Goal: Complete application form

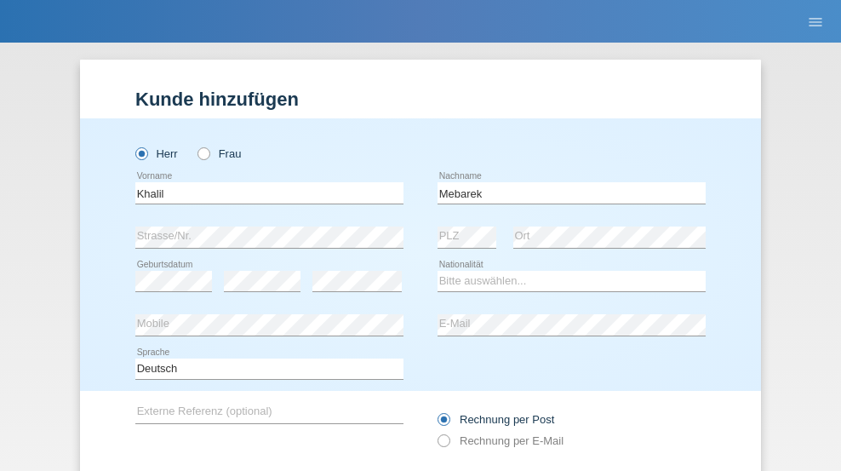
type input "Mebarek"
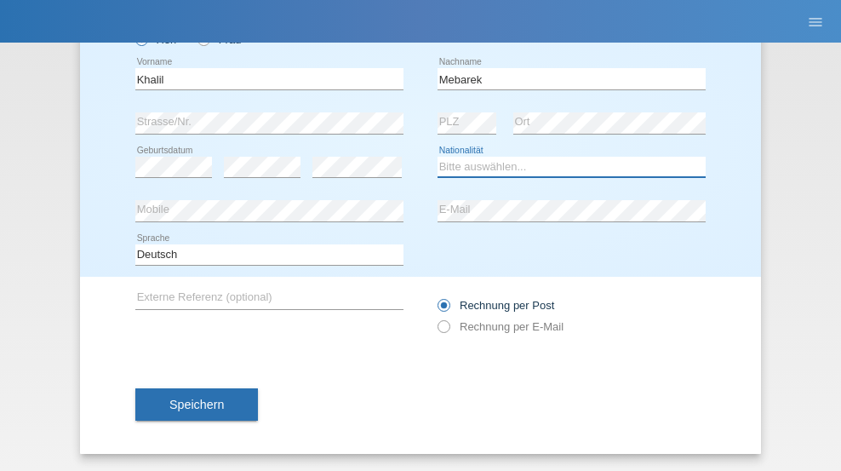
select select "CH"
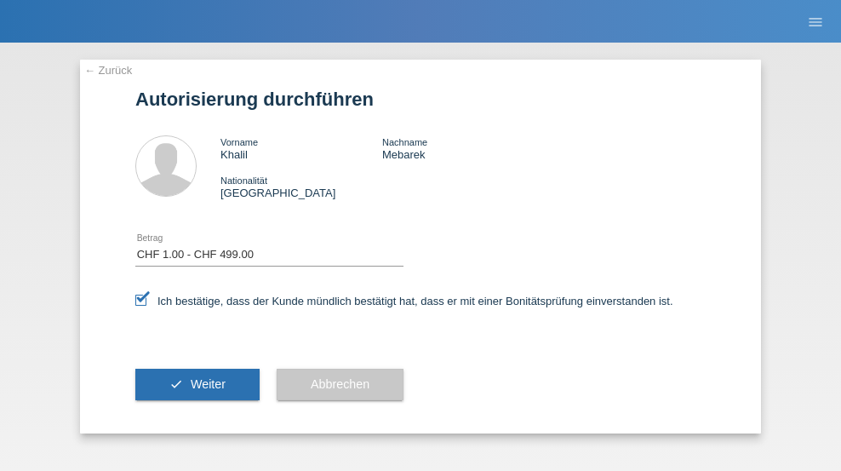
select select "1"
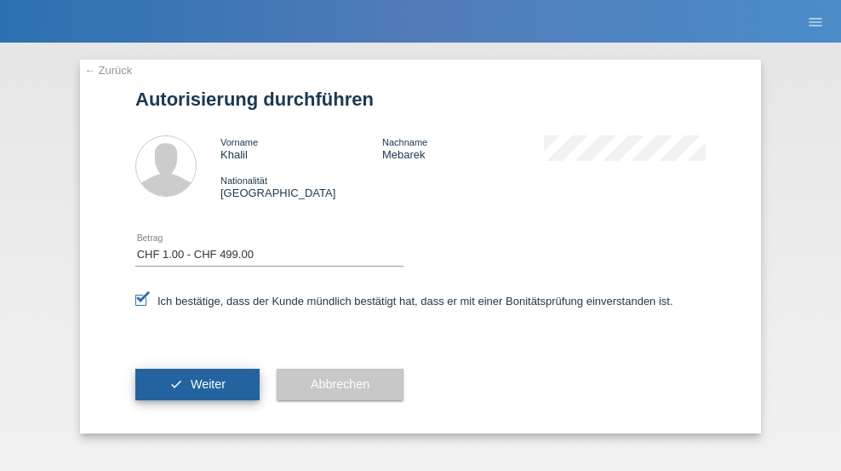
click at [198, 384] on span "Weiter" at bounding box center [208, 384] width 35 height 14
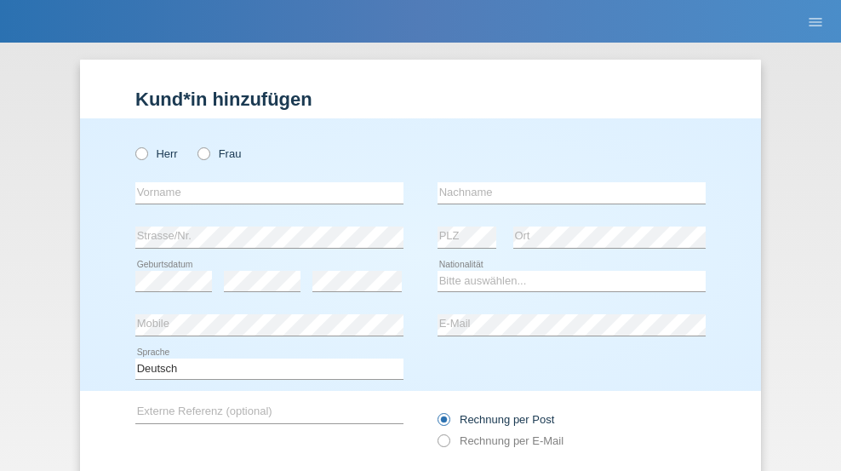
radio input "true"
click at [263, 182] on input "text" at bounding box center [269, 192] width 268 height 21
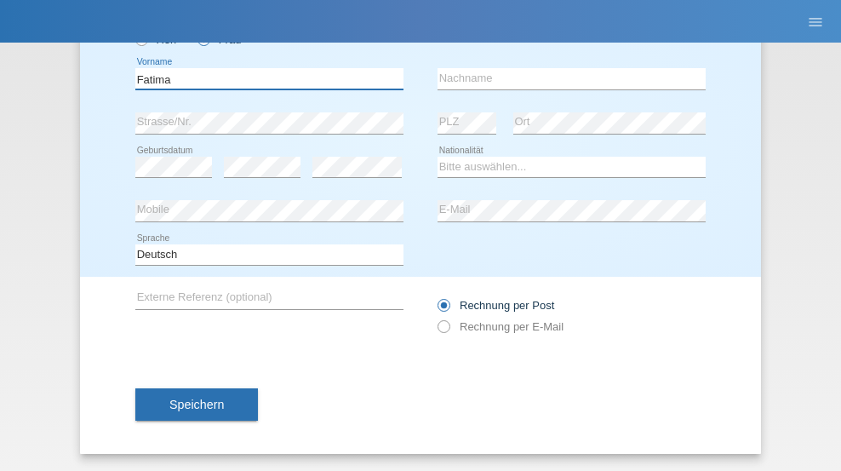
type input "Fatima"
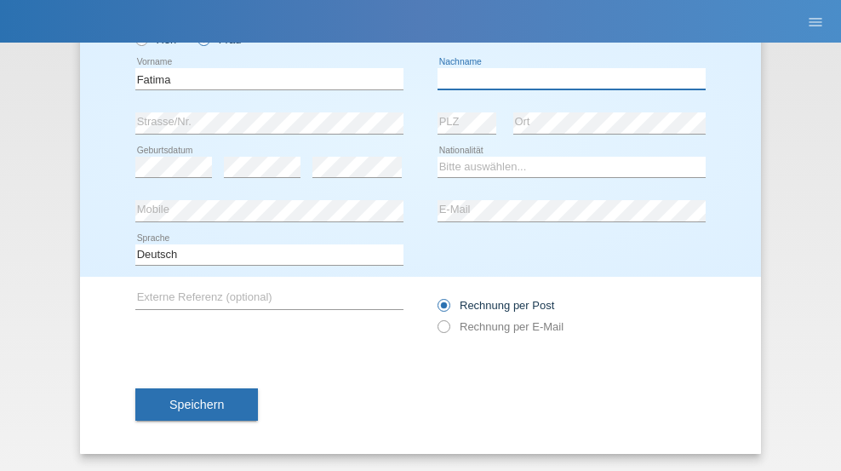
click at [565, 78] on input "text" at bounding box center [572, 78] width 268 height 21
type input "[PERSON_NAME]"
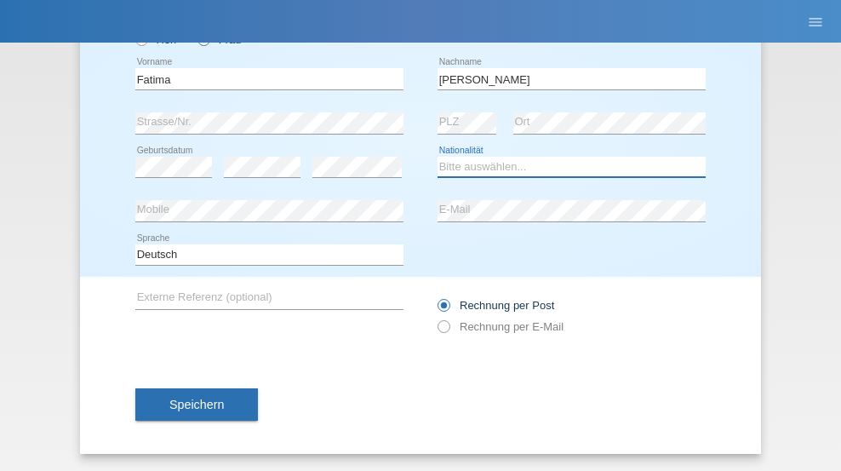
select select "PT"
select select "C"
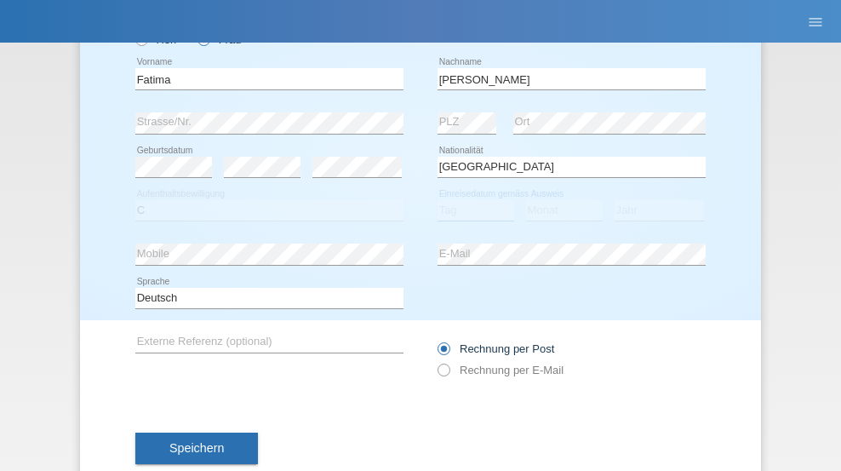
select select "17"
select select "09"
select select "2021"
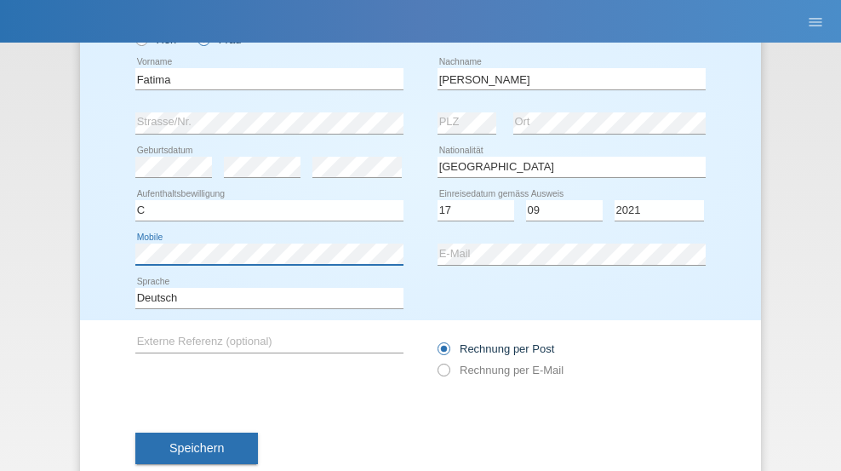
scroll to position [158, 0]
